Goal: Task Accomplishment & Management: Manage account settings

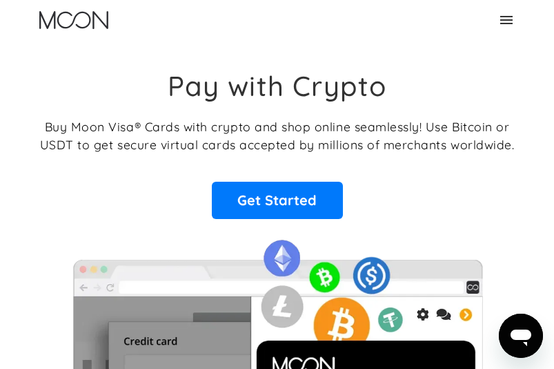
click at [507, 24] on icon at bounding box center [506, 20] width 17 height 17
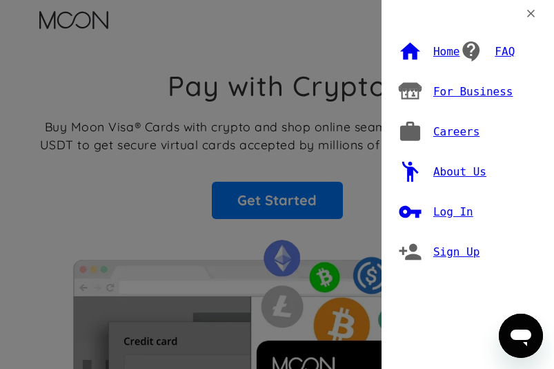
click at [459, 205] on div "Log In" at bounding box center [454, 212] width 40 height 14
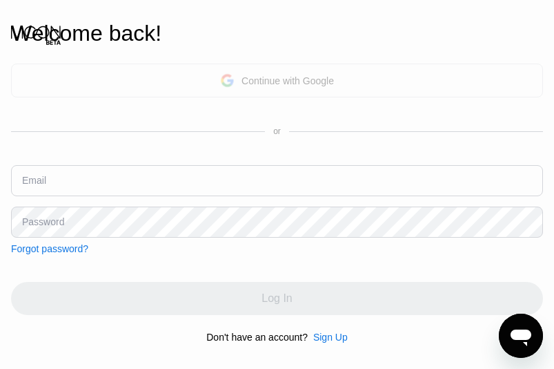
click at [279, 81] on div "Continue with Google" at bounding box center [288, 80] width 93 height 11
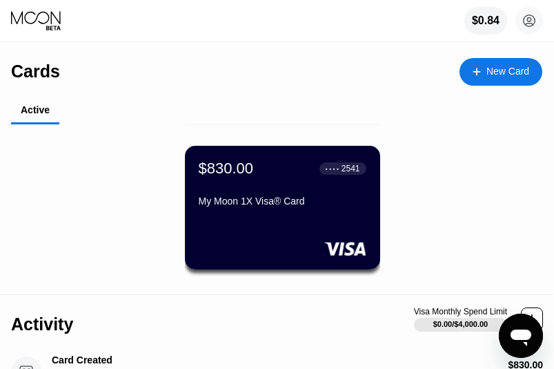
click at [310, 229] on div "$830.00 ● ● ● ● 2541 My Moon 1X Visa® Card" at bounding box center [282, 208] width 195 height 124
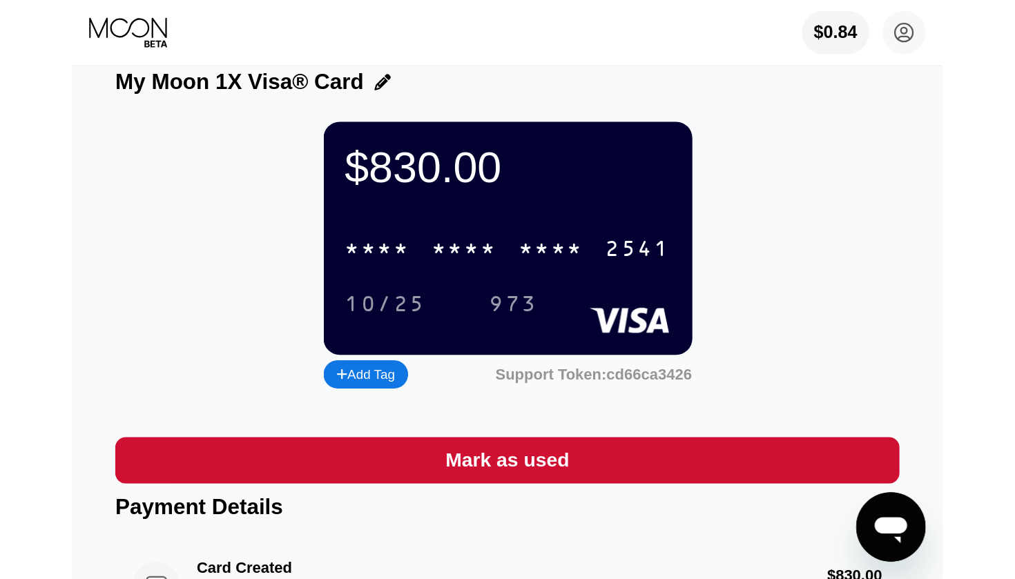
scroll to position [20, 0]
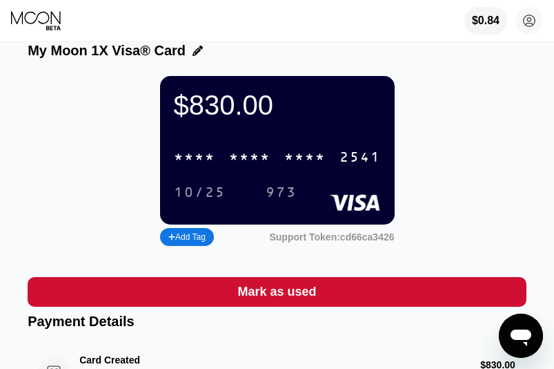
click at [305, 159] on div "* * * *" at bounding box center [304, 158] width 41 height 16
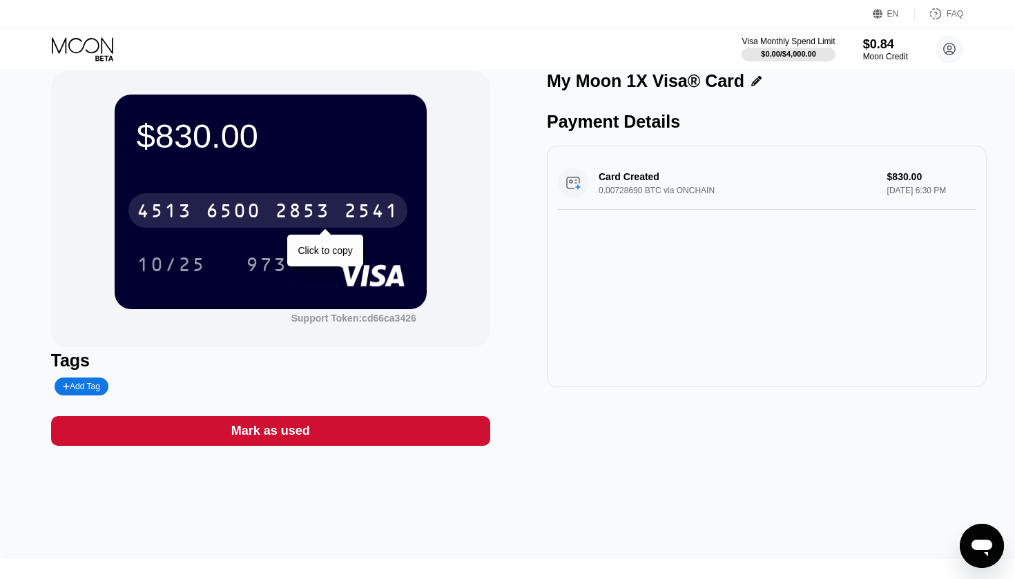
click at [287, 213] on div "2853" at bounding box center [302, 213] width 55 height 22
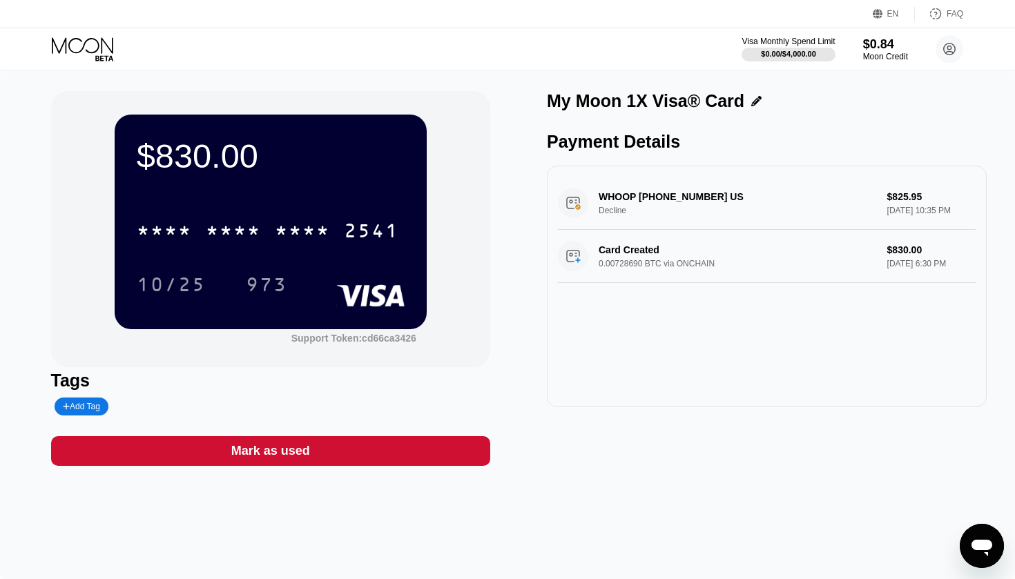
click at [659, 209] on div "WHOOP +18339480566 US Decline $825.95 Aug 23, 2025 10:35 PM" at bounding box center [767, 203] width 418 height 53
click at [611, 214] on div "WHOOP +18339480566 US Decline $825.95 Aug 23, 2025 10:35 PM" at bounding box center [767, 203] width 418 height 53
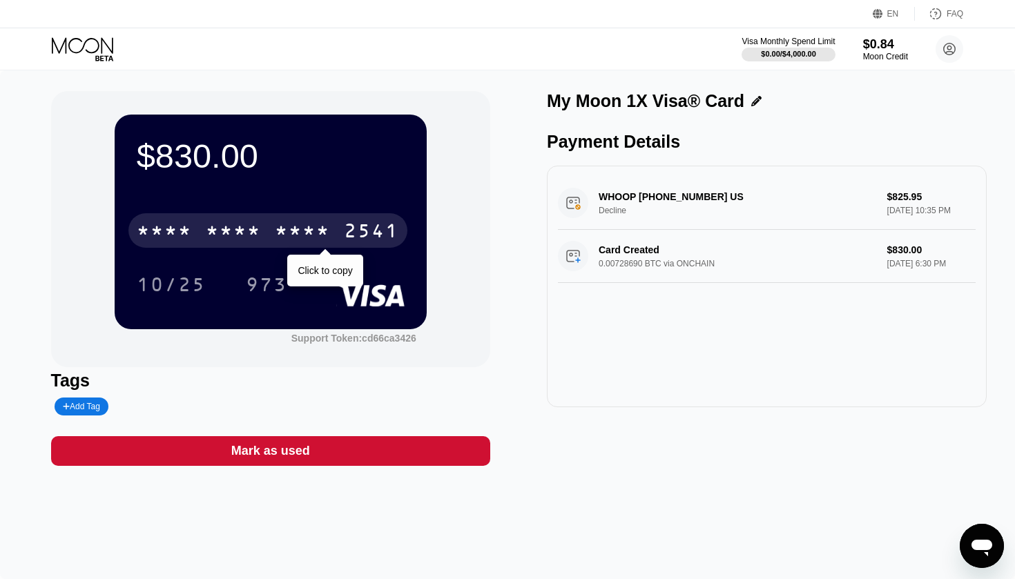
click at [284, 235] on div "* * * *" at bounding box center [302, 233] width 55 height 22
click at [227, 238] on div "6500" at bounding box center [233, 233] width 55 height 22
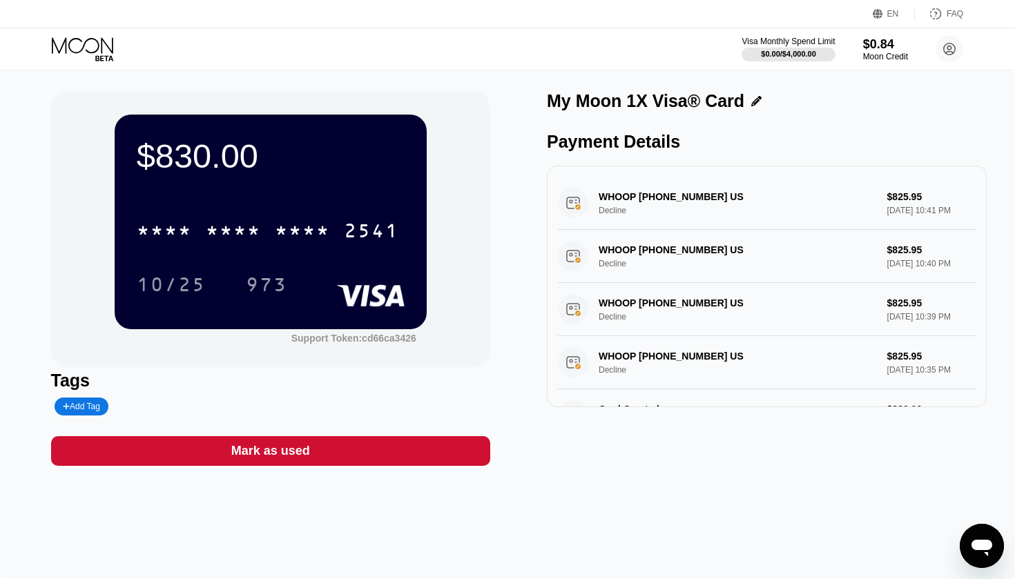
click at [646, 189] on div "WHOOP +18339480566 US Decline $825.95 Aug 23, 2025 10:41 PM" at bounding box center [767, 203] width 418 height 53
click at [581, 204] on div "WHOOP +18339480566 US Decline $825.95 Aug 23, 2025 10:41 PM" at bounding box center [767, 203] width 418 height 53
click at [751, 106] on icon at bounding box center [756, 101] width 10 height 10
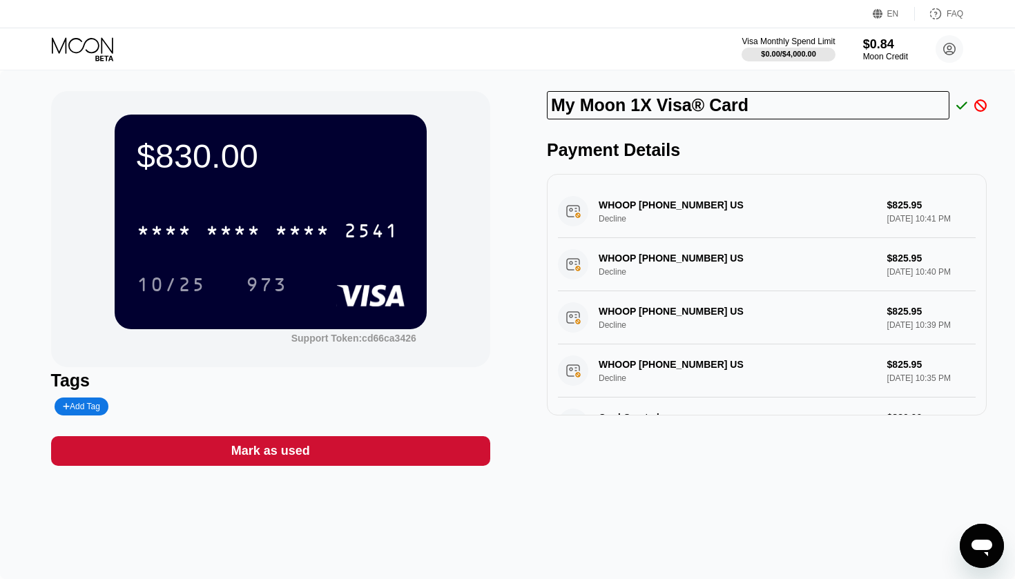
click at [893, 162] on div "Payment Details WHOOP +18339480566 US Decline $825.95 Aug 23, 2025 10:41 PM WHO…" at bounding box center [767, 277] width 440 height 275
click at [616, 207] on div "WHOOP +18339480566 US Decline $825.95 Aug 23, 2025 10:41 PM" at bounding box center [767, 211] width 418 height 53
click at [630, 272] on div "WHOOP +18339480566 US Decline $825.95 Aug 23, 2025 10:40 PM" at bounding box center [767, 264] width 418 height 53
click at [672, 211] on div "WHOOP +18339480566 US Decline $825.95 Aug 23, 2025 10:41 PM" at bounding box center [767, 211] width 418 height 53
click at [964, 113] on div "My Moon 1X Visa® Card" at bounding box center [767, 105] width 440 height 28
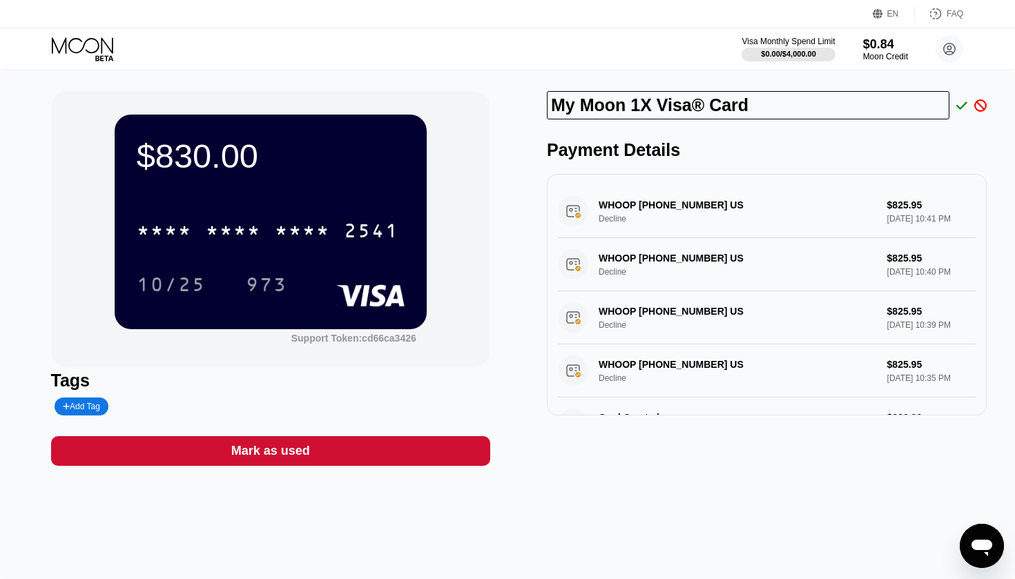
click at [964, 105] on icon at bounding box center [961, 105] width 11 height 8
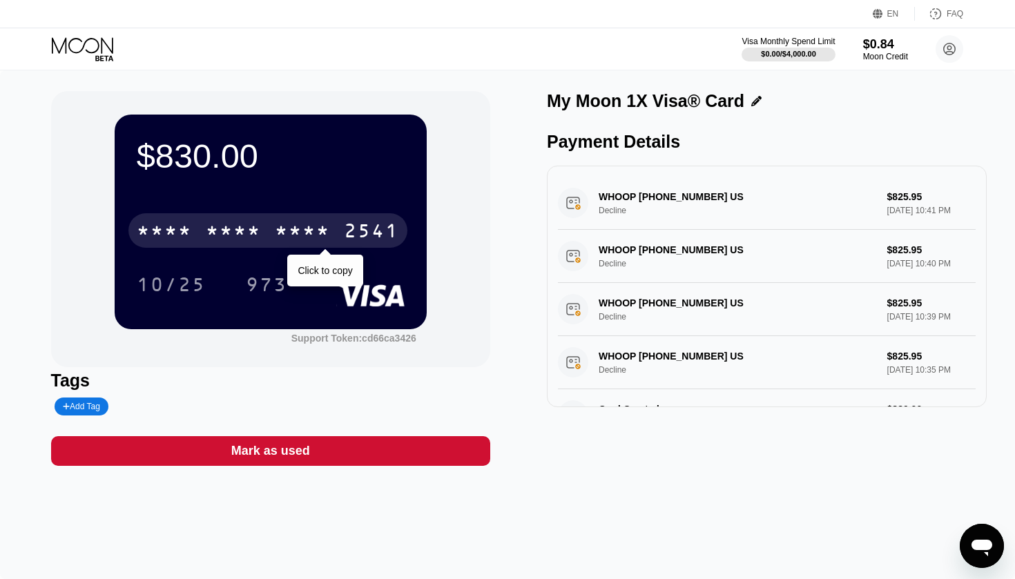
click at [374, 233] on div "2541" at bounding box center [371, 233] width 55 height 22
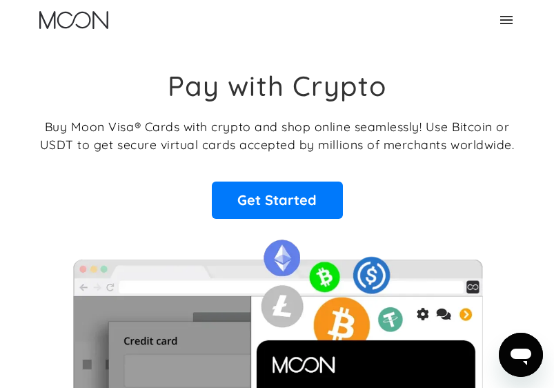
click at [501, 21] on icon at bounding box center [506, 20] width 17 height 17
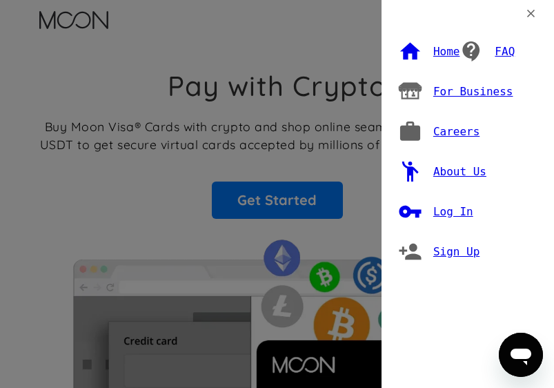
click at [462, 205] on div "Log In" at bounding box center [454, 212] width 40 height 14
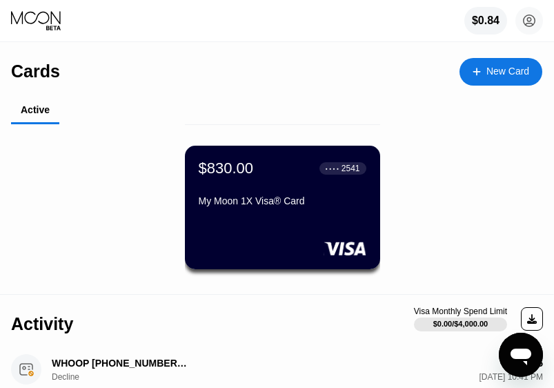
click at [329, 173] on div "● ● ● ● 2541" at bounding box center [343, 169] width 35 height 10
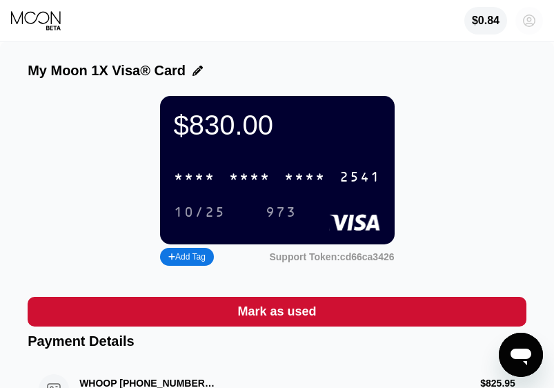
click at [532, 20] on icon at bounding box center [530, 21] width 8 height 8
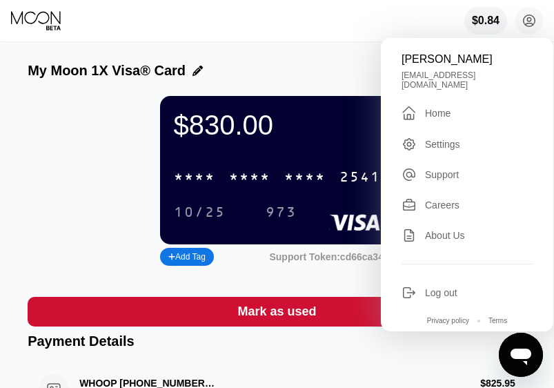
click at [304, 272] on div "$830.00 * * * * * * * * * * * * 2541 10/25 973 Add Tag Support Token: cd66ca3426" at bounding box center [277, 186] width 499 height 180
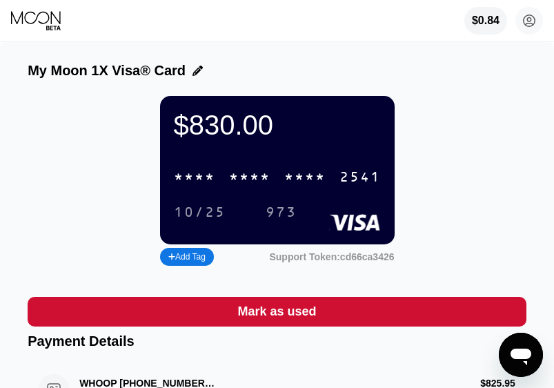
click at [346, 209] on div "10/25 973" at bounding box center [277, 212] width 207 height 23
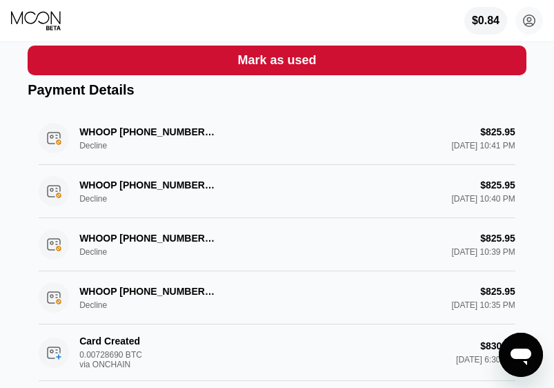
scroll to position [258, 0]
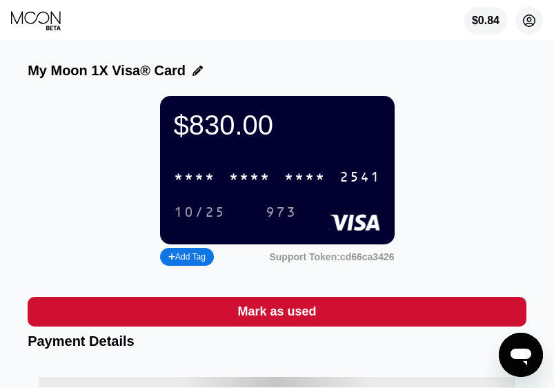
click at [532, 20] on icon at bounding box center [530, 21] width 8 height 8
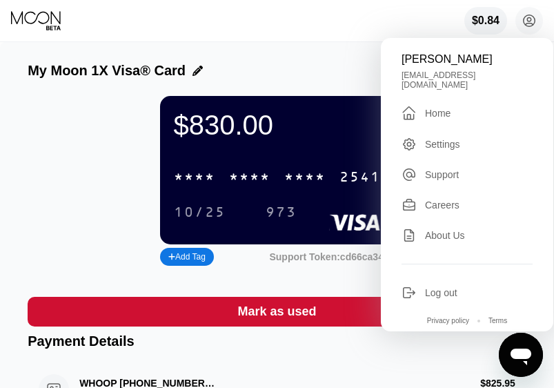
click at [471, 137] on div "Settings" at bounding box center [467, 144] width 131 height 15
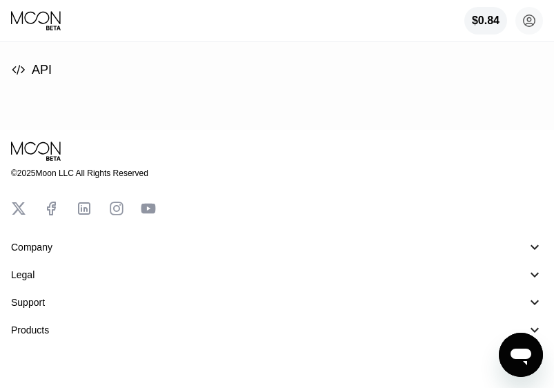
scroll to position [275, 0]
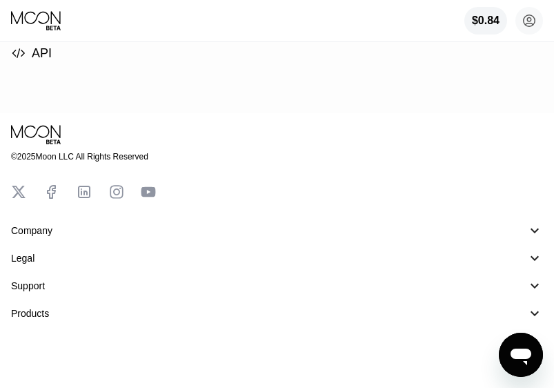
click at [46, 21] on icon at bounding box center [37, 20] width 52 height 21
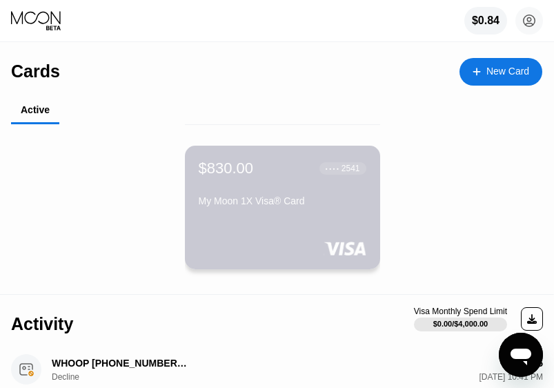
click at [314, 215] on div "$830.00 ● ● ● ● 2541 My Moon 1X Visa® Card" at bounding box center [282, 208] width 195 height 124
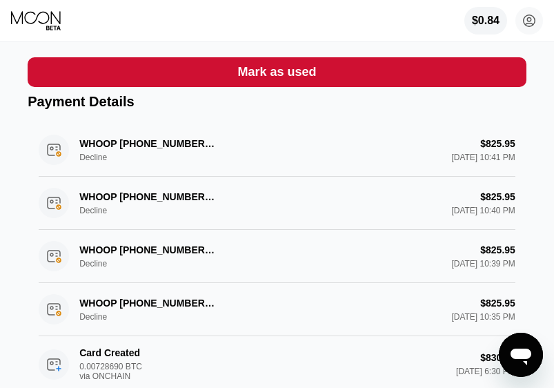
scroll to position [246, 0]
